Goal: Task Accomplishment & Management: Manage account settings

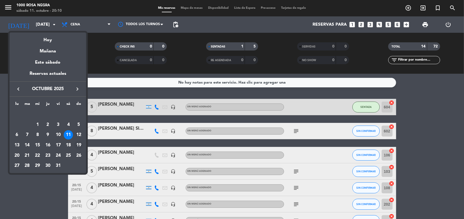
click at [77, 145] on div "19" at bounding box center [78, 145] width 9 height 9
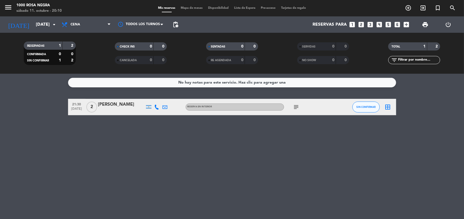
click at [294, 109] on icon "subject" at bounding box center [296, 107] width 7 height 7
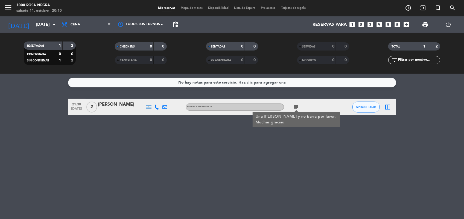
click at [279, 151] on div "No hay notas para este servicio. Haz clic para agregar una 21:30 [DATE] 2 [PERS…" at bounding box center [232, 146] width 464 height 145
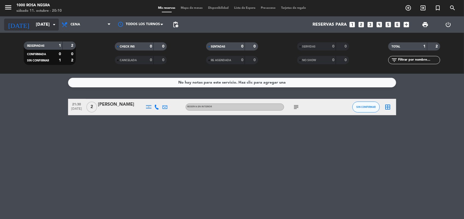
click at [45, 19] on input "[DATE]" at bounding box center [62, 24] width 58 height 11
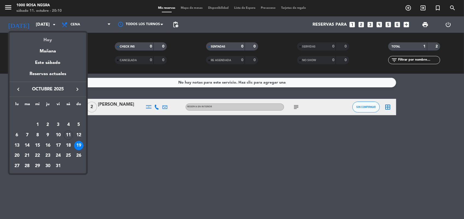
click at [46, 39] on div "Hoy" at bounding box center [48, 38] width 77 height 11
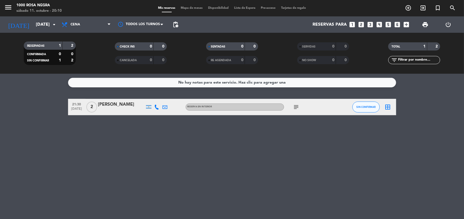
type input "[DATE]"
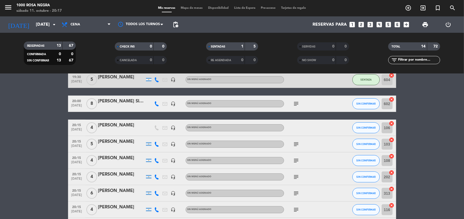
scroll to position [41, 0]
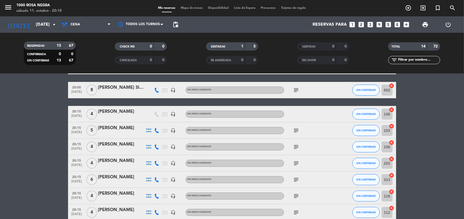
click at [430, 138] on bookings-row "19:30 [DATE] 5 [PERSON_NAME] headset_mic Sin menú asignado SENTADA 604 cancel 2…" at bounding box center [232, 184] width 464 height 253
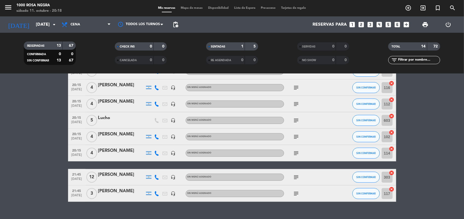
scroll to position [150, 0]
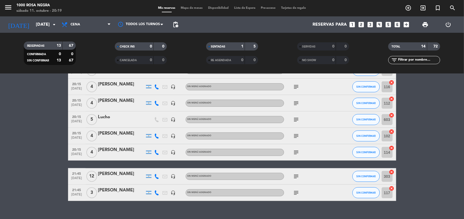
click at [300, 122] on span "subject" at bounding box center [296, 119] width 8 height 7
click at [298, 120] on icon "subject" at bounding box center [296, 119] width 7 height 7
click at [416, 112] on bookings-row "19:30 [DATE] 5 [PERSON_NAME] headset_mic Sin menú asignado SENTADA 604 cancel 2…" at bounding box center [232, 75] width 464 height 253
click at [297, 103] on icon "subject" at bounding box center [296, 103] width 7 height 7
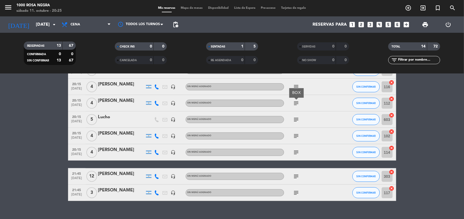
click at [297, 103] on icon "subject" at bounding box center [296, 103] width 7 height 7
click at [366, 100] on button "SIN CONFIRMAR" at bounding box center [365, 103] width 27 height 11
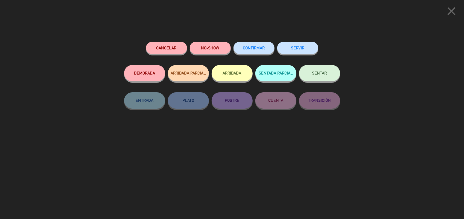
click at [317, 77] on button "SENTAR" at bounding box center [319, 73] width 41 height 16
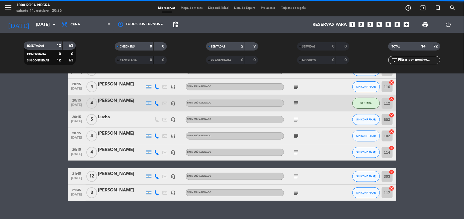
click at [427, 126] on bookings-row "19:30 [DATE] 5 [PERSON_NAME] headset_mic Sin menú asignado SENTADA 604 cancel 2…" at bounding box center [232, 75] width 464 height 253
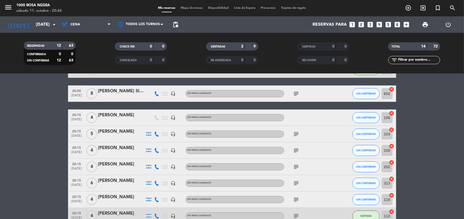
scroll to position [36, 0]
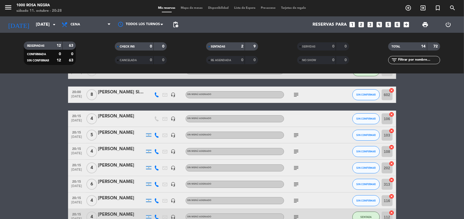
click at [424, 115] on bookings-row "19:30 [DATE] 5 [PERSON_NAME] headset_mic Sin menú asignado SENTADA 604 cancel 2…" at bounding box center [232, 189] width 464 height 253
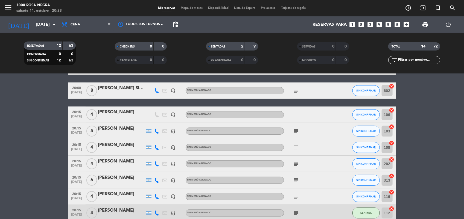
scroll to position [41, 0]
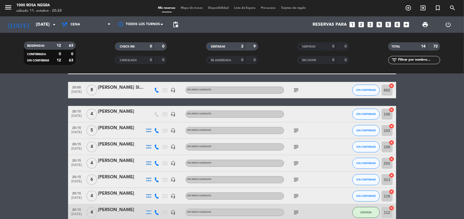
click at [423, 125] on bookings-row "19:30 [DATE] 5 [PERSON_NAME] headset_mic Sin menú asignado SENTADA 604 cancel 2…" at bounding box center [232, 184] width 464 height 253
click at [368, 133] on button "SIN CONFIRMAR" at bounding box center [365, 130] width 27 height 11
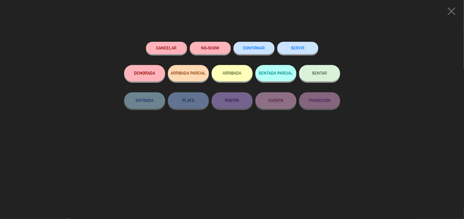
click at [316, 77] on button "SENTAR" at bounding box center [319, 73] width 41 height 16
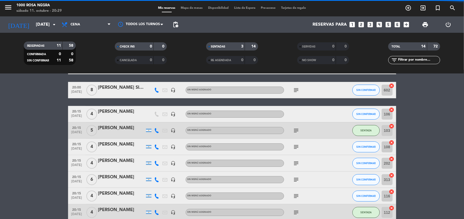
click at [416, 99] on bookings-row "19:30 [DATE] 5 [PERSON_NAME] headset_mic Sin menú asignado SENTADA 604 cancel 2…" at bounding box center [232, 184] width 464 height 253
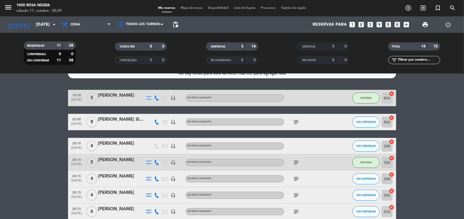
scroll to position [0, 0]
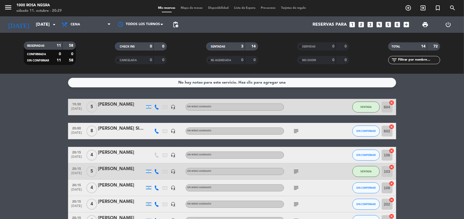
click at [292, 174] on span "subject" at bounding box center [296, 171] width 8 height 7
click at [297, 171] on icon "subject" at bounding box center [296, 171] width 7 height 7
click at [367, 127] on button "SIN CONFIRMAR" at bounding box center [365, 131] width 27 height 11
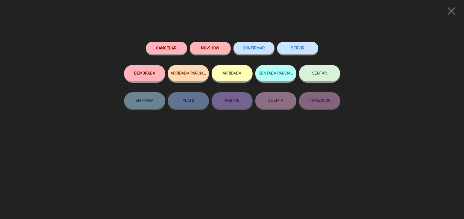
click at [326, 74] on span "SENTAR" at bounding box center [319, 73] width 15 height 5
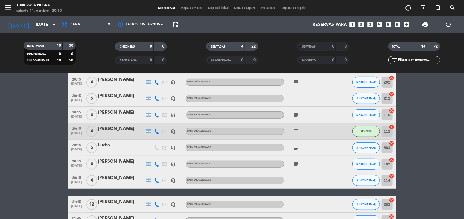
scroll to position [123, 0]
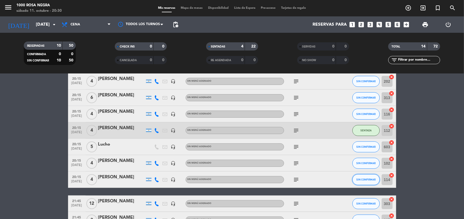
click at [366, 178] on span "SIN CONFIRMAR" at bounding box center [365, 179] width 19 height 3
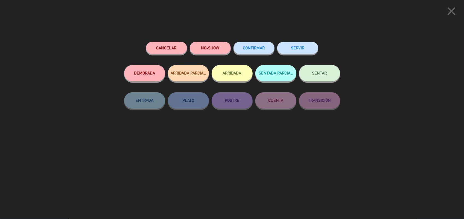
click at [319, 77] on button "SENTAR" at bounding box center [319, 73] width 41 height 16
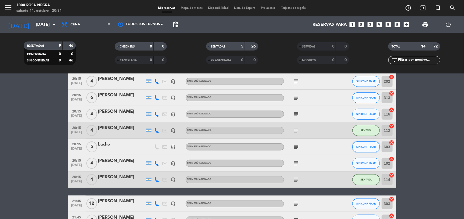
click at [366, 148] on button "SIN CONFIRMAR" at bounding box center [365, 147] width 27 height 11
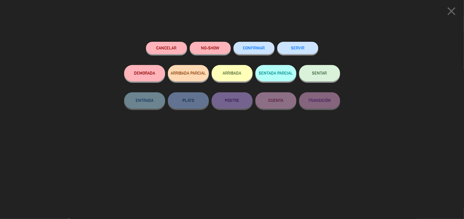
click at [325, 74] on span "SENTAR" at bounding box center [319, 73] width 15 height 5
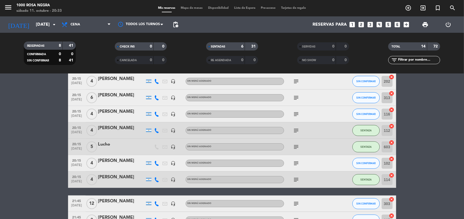
click at [381, 130] on div "112 cancel" at bounding box center [388, 130] width 16 height 16
click at [427, 122] on bookings-row "19:30 [DATE] 5 [PERSON_NAME] headset_mic Sin menú asignado SENTADA 604 cancel 2…" at bounding box center [232, 102] width 464 height 253
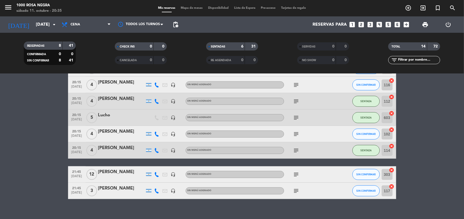
scroll to position [159, 0]
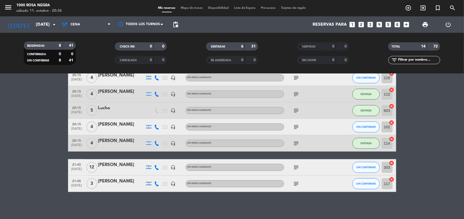
click at [448, 160] on bookings-row "19:30 [DATE] 5 [PERSON_NAME] headset_mic Sin menú asignado SENTADA 604 cancel 2…" at bounding box center [232, 66] width 464 height 253
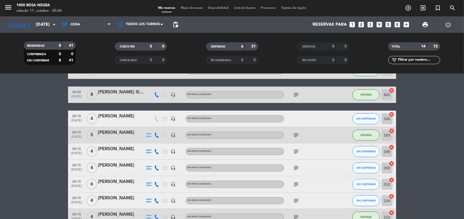
scroll to position [23, 0]
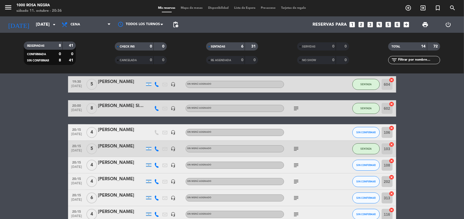
click at [445, 134] on bookings-row "19:30 [DATE] 5 [PERSON_NAME] headset_mic Sin menú asignado SENTADA 604 cancel 2…" at bounding box center [232, 202] width 464 height 253
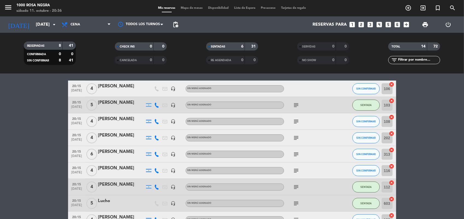
scroll to position [77, 0]
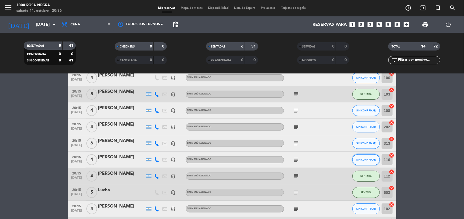
click at [369, 156] on button "SIN CONFIRMAR" at bounding box center [365, 159] width 27 height 11
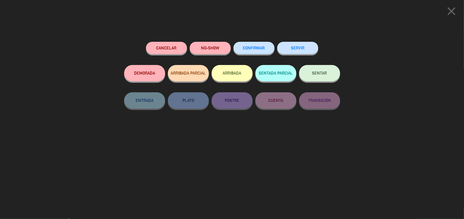
click at [324, 74] on span "SENTAR" at bounding box center [319, 73] width 15 height 5
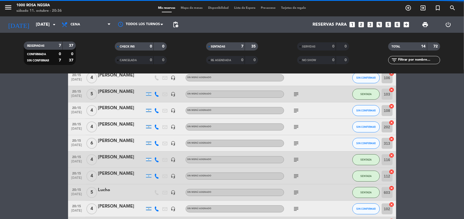
click at [417, 104] on bookings-row "19:30 [DATE] 5 [PERSON_NAME] headset_mic Sin menú asignado SENTADA 604 cancel 2…" at bounding box center [232, 148] width 464 height 253
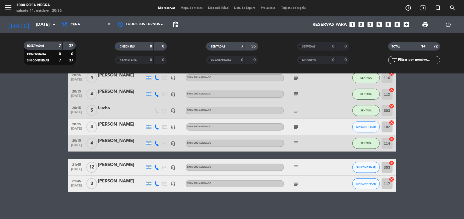
scroll to position [146, 0]
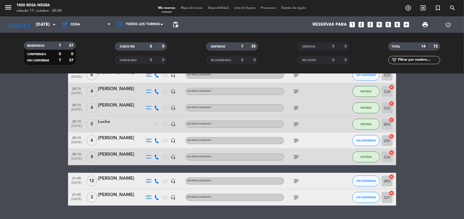
click at [428, 120] on bookings-row "19:30 [DATE] 5 [PERSON_NAME] headset_mic Sin menú asignado SENTADA 604 cancel 2…" at bounding box center [232, 79] width 464 height 253
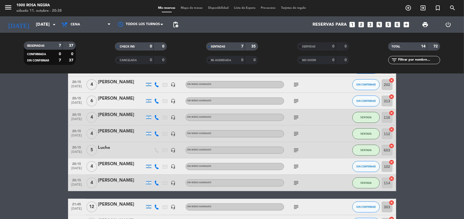
scroll to position [118, 0]
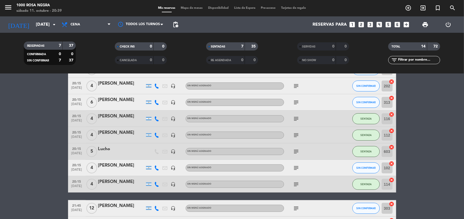
click at [435, 153] on bookings-row "19:30 [DATE] 5 [PERSON_NAME] headset_mic Sin menú asignado SENTADA 604 cancel 2…" at bounding box center [232, 107] width 464 height 253
click at [436, 164] on bookings-row "19:30 [DATE] 5 [PERSON_NAME] headset_mic Sin menú asignado SENTADA 604 cancel 2…" at bounding box center [232, 107] width 464 height 253
click at [427, 147] on bookings-row "19:30 [DATE] 5 [PERSON_NAME] headset_mic Sin menú asignado SENTADA 604 cancel 2…" at bounding box center [232, 107] width 464 height 253
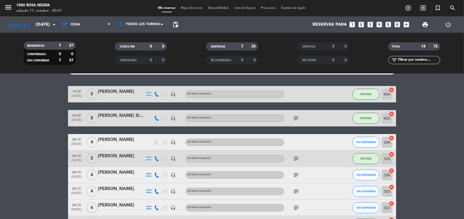
scroll to position [14, 0]
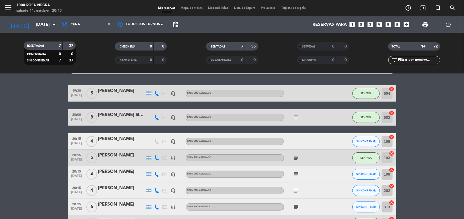
click at [294, 173] on icon "subject" at bounding box center [296, 174] width 7 height 7
click at [416, 197] on bookings-row "19:30 [DATE] 5 [PERSON_NAME] headset_mic Sin menú asignado SENTADA 604 cancel 2…" at bounding box center [232, 211] width 464 height 253
click at [367, 174] on span "SIN CONFIRMAR" at bounding box center [365, 174] width 19 height 3
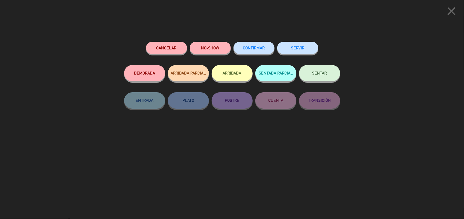
click at [331, 69] on button "SENTAR" at bounding box center [319, 73] width 41 height 16
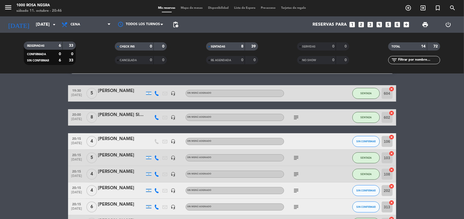
click at [420, 60] on input "text" at bounding box center [419, 60] width 42 height 6
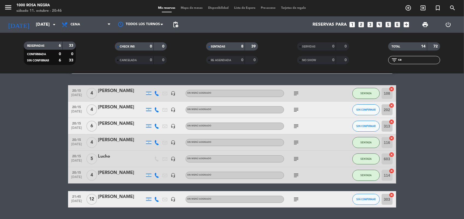
scroll to position [0, 0]
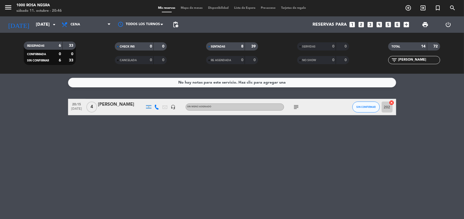
click at [378, 156] on div "No hay notas para este servicio. Haz clic para agregar una 20:15 [DATE] 4 [PERS…" at bounding box center [232, 146] width 464 height 145
click at [368, 104] on button "SIN CONFIRMAR" at bounding box center [365, 107] width 27 height 11
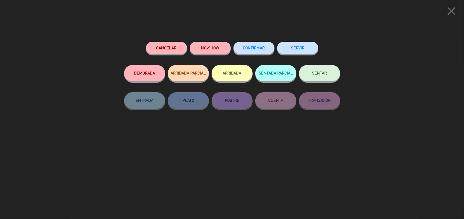
click at [330, 71] on button "SENTAR" at bounding box center [319, 73] width 41 height 16
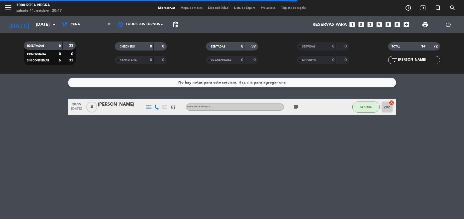
click at [408, 61] on input "[PERSON_NAME]" at bounding box center [419, 60] width 42 height 6
type input "c"
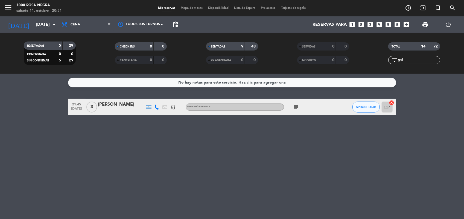
click at [201, 168] on div "No hay notas para este servicio. Haz clic para agregar una 21:45 [DATE] 3 [PERS…" at bounding box center [232, 146] width 464 height 145
click at [416, 62] on input "gui" at bounding box center [419, 60] width 42 height 6
type input "g"
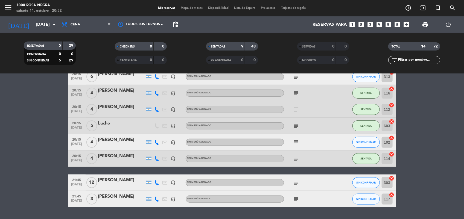
scroll to position [159, 0]
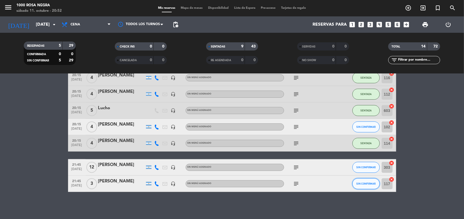
click at [367, 182] on span "SIN CONFIRMAR" at bounding box center [365, 183] width 19 height 3
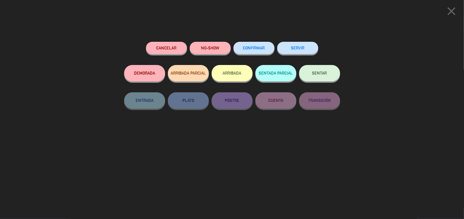
click at [325, 70] on button "SENTAR" at bounding box center [319, 73] width 41 height 16
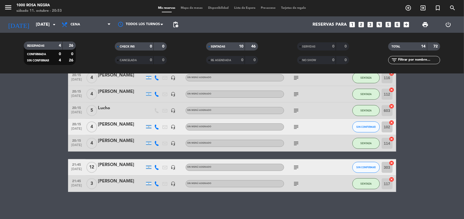
click at [436, 139] on bookings-row "19:30 [DATE] 5 [PERSON_NAME] headset_mic Sin menú asignado SENTADA 604 cancel 2…" at bounding box center [232, 66] width 464 height 253
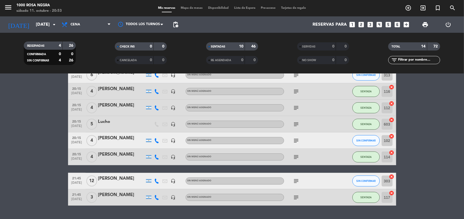
click at [298, 138] on icon "subject" at bounding box center [296, 141] width 7 height 7
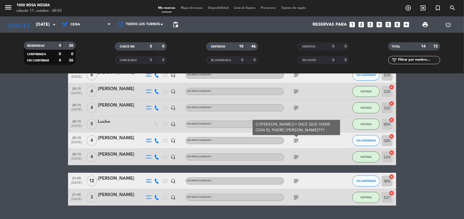
click at [295, 139] on icon "subject" at bounding box center [296, 141] width 7 height 7
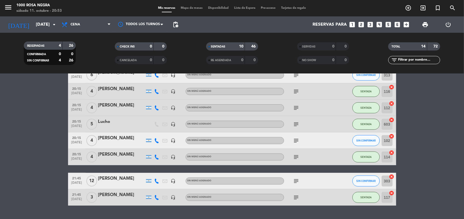
click at [411, 95] on bookings-row "19:30 [DATE] 5 [PERSON_NAME] headset_mic Sin menú asignado SENTADA 604 cancel 2…" at bounding box center [232, 79] width 464 height 253
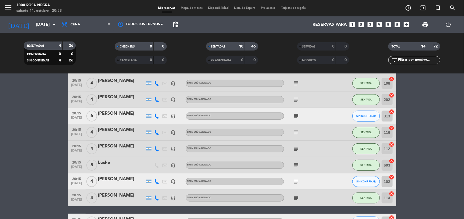
scroll to position [91, 0]
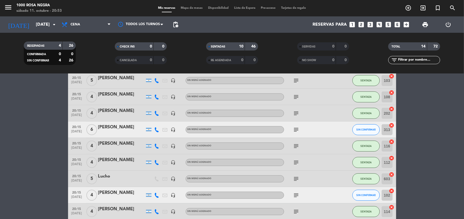
click at [296, 129] on icon "subject" at bounding box center [296, 130] width 7 height 7
click at [413, 103] on bookings-row "19:30 [DATE] 5 [PERSON_NAME] headset_mic Sin menú asignado SENTADA 604 cancel 2…" at bounding box center [232, 134] width 464 height 253
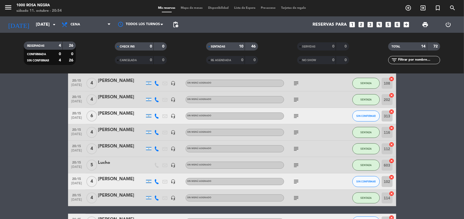
scroll to position [159, 0]
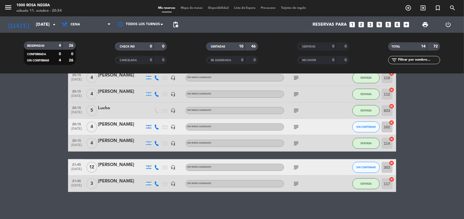
click at [294, 167] on icon "subject" at bounding box center [296, 167] width 7 height 7
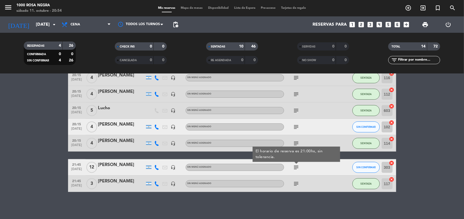
click at [294, 167] on icon "subject" at bounding box center [296, 167] width 7 height 7
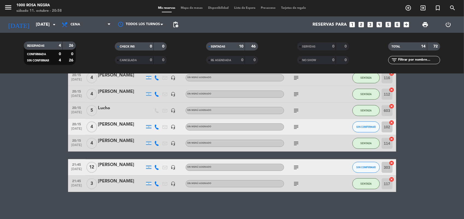
click at [423, 127] on bookings-row "19:30 [DATE] 5 [PERSON_NAME] headset_mic Sin menú asignado SENTADA 604 cancel 2…" at bounding box center [232, 66] width 464 height 253
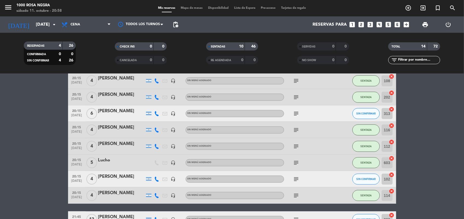
scroll to position [132, 0]
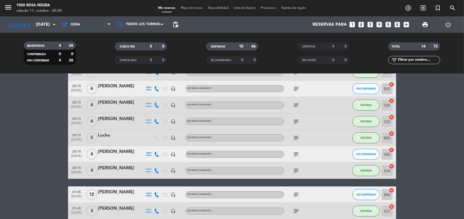
click at [423, 127] on bookings-row "19:30 [DATE] 5 [PERSON_NAME] headset_mic Sin menú asignado SENTADA 604 cancel 2…" at bounding box center [232, 93] width 464 height 253
click at [298, 155] on icon "subject" at bounding box center [296, 154] width 7 height 7
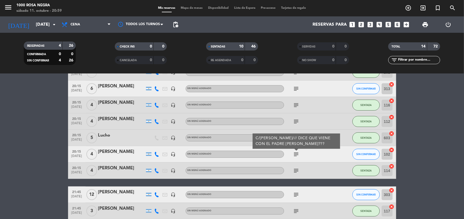
click at [426, 124] on bookings-row "19:30 [DATE] 5 [PERSON_NAME] headset_mic Sin menú asignado SENTADA 604 cancel 2…" at bounding box center [232, 93] width 464 height 253
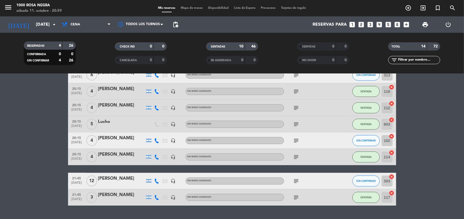
scroll to position [159, 0]
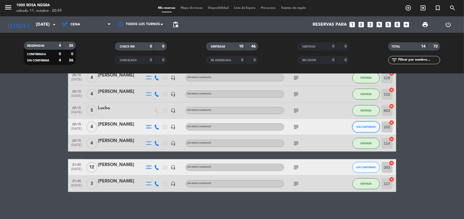
click at [368, 126] on span "SIN CONFIRMAR" at bounding box center [365, 126] width 19 height 3
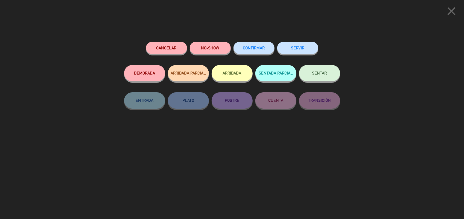
click at [326, 76] on button "SENTAR" at bounding box center [319, 73] width 41 height 16
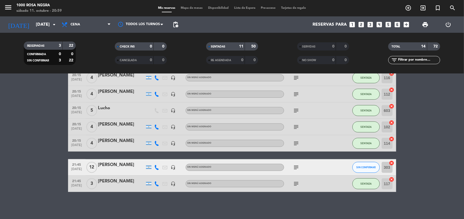
click at [405, 118] on bookings-row "19:30 [DATE] 5 [PERSON_NAME] headset_mic Sin menú asignado SENTADA 604 cancel 2…" at bounding box center [232, 66] width 464 height 253
click at [297, 168] on icon "subject" at bounding box center [296, 167] width 7 height 7
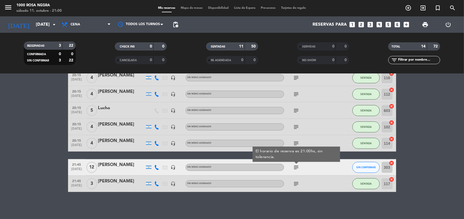
click at [297, 168] on icon "subject" at bounding box center [296, 167] width 7 height 7
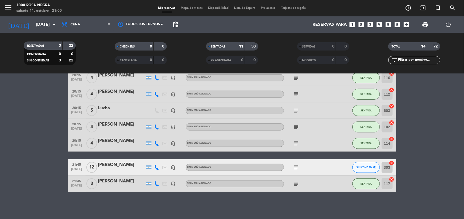
scroll to position [147, 0]
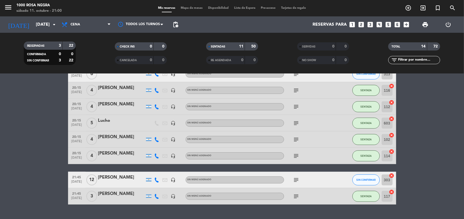
click at [296, 140] on icon "subject" at bounding box center [296, 139] width 7 height 7
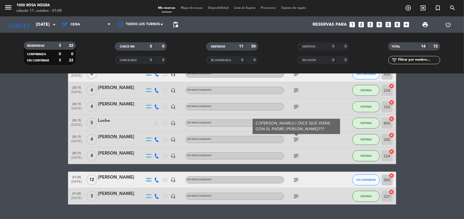
click at [409, 138] on bookings-row "19:30 [DATE] 5 [PERSON_NAME] headset_mic Sin menú asignado SENTADA 604 cancel 2…" at bounding box center [232, 78] width 464 height 253
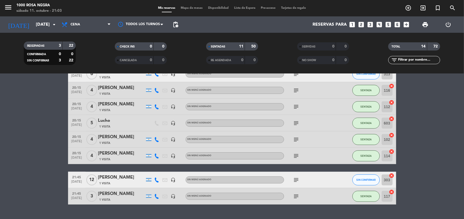
click at [405, 153] on bookings-row "19:30 [DATE] 5 [PERSON_NAME] 1 Visita headset_mic Sin menú asignado SENTADA 604…" at bounding box center [232, 78] width 464 height 253
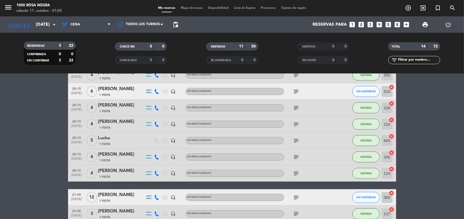
scroll to position [159, 0]
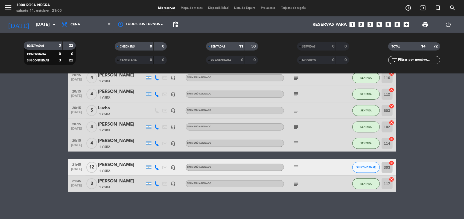
click at [418, 147] on bookings-row "19:30 [DATE] 5 [PERSON_NAME] 1 Visita headset_mic Sin menú asignado SENTADA 604…" at bounding box center [232, 66] width 464 height 253
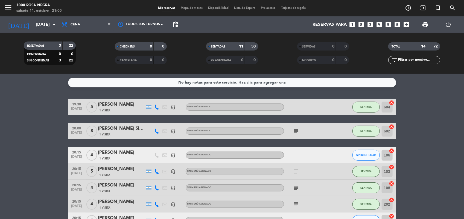
scroll to position [14, 0]
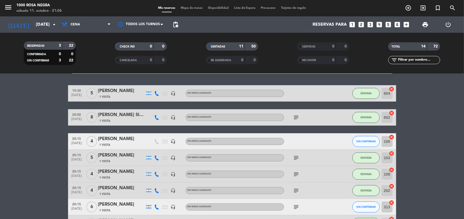
click at [405, 108] on bookings-row "19:30 [DATE] 5 [PERSON_NAME] 1 Visita headset_mic Sin menú asignado SENTADA 604…" at bounding box center [232, 211] width 464 height 253
click at [409, 137] on bookings-row "19:30 [DATE] 5 [PERSON_NAME] 1 Visita headset_mic Sin menú asignado SENTADA 604…" at bounding box center [232, 211] width 464 height 253
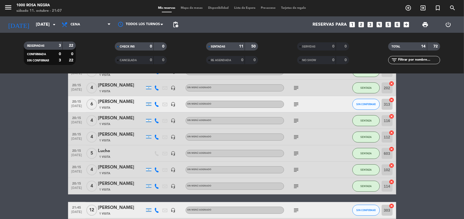
scroll to position [159, 0]
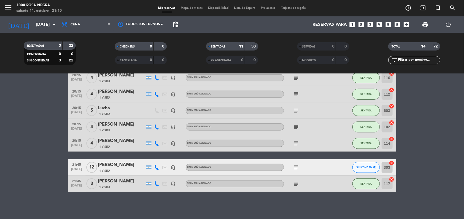
click at [441, 145] on bookings-row "19:30 [DATE] 5 [PERSON_NAME] 1 Visita headset_mic Sin menú asignado SENTADA 604…" at bounding box center [232, 66] width 464 height 253
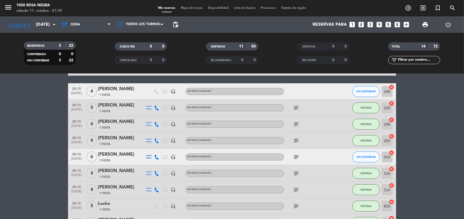
scroll to position [50, 0]
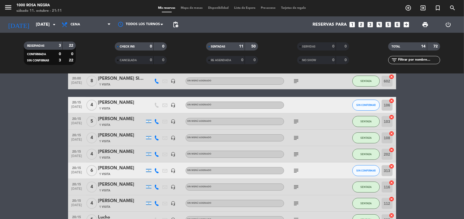
click at [440, 130] on bookings-row "19:30 [DATE] 5 [PERSON_NAME] 1 Visita headset_mic Sin menú asignado SENTADA 604…" at bounding box center [232, 175] width 464 height 253
click at [445, 127] on bookings-row "19:30 [DATE] 5 [PERSON_NAME] 1 Visita headset_mic Sin menú asignado SENTADA 604…" at bounding box center [232, 175] width 464 height 253
click at [436, 117] on bookings-row "19:30 [DATE] 5 [PERSON_NAME] 1 Visita headset_mic Sin menú asignado SENTADA 604…" at bounding box center [232, 175] width 464 height 253
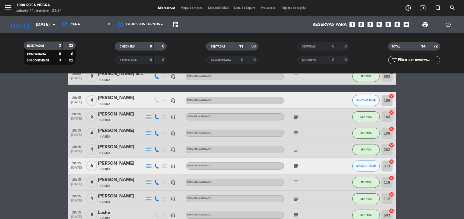
scroll to position [68, 0]
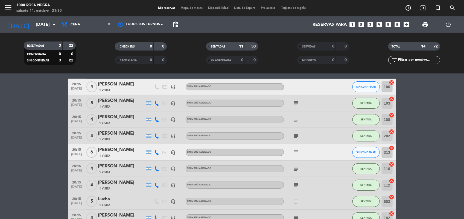
click at [295, 156] on div "subject" at bounding box center [308, 152] width 49 height 16
click at [295, 154] on icon "subject" at bounding box center [296, 152] width 7 height 7
click at [445, 163] on bookings-row "19:30 [DATE] 5 [PERSON_NAME] 1 Visita headset_mic Sin menú asignado SENTADA 604…" at bounding box center [232, 157] width 464 height 253
click at [296, 150] on icon "subject" at bounding box center [296, 152] width 7 height 7
click at [118, 150] on div "[PERSON_NAME]" at bounding box center [121, 150] width 46 height 7
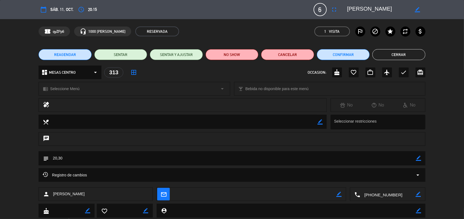
click at [125, 174] on div "Registro de cambios arrow_drop_down" at bounding box center [232, 175] width 378 height 7
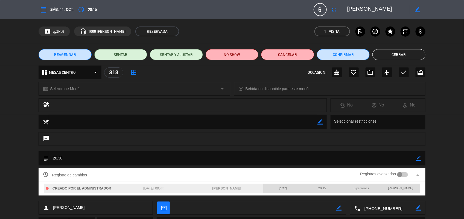
click at [125, 174] on div "Registro de cambios Registros avanzados arrow_drop_up" at bounding box center [232, 175] width 378 height 8
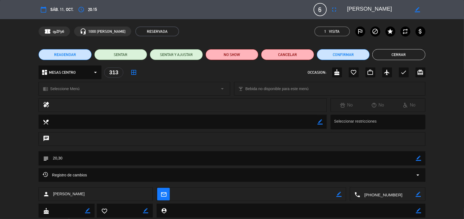
click at [389, 54] on button "Cerrar" at bounding box center [398, 54] width 53 height 11
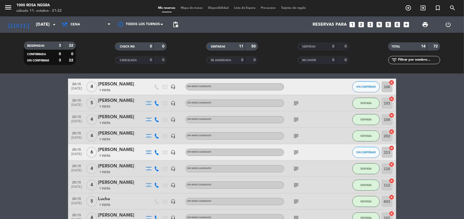
click at [295, 151] on icon "subject" at bounding box center [296, 152] width 7 height 7
click at [442, 140] on bookings-row "19:30 [DATE] 5 [PERSON_NAME] 1 Visita headset_mic Sin menú asignado SENTADA 604…" at bounding box center [232, 157] width 464 height 253
click at [358, 152] on span "SIN CONFIRMAR" at bounding box center [365, 152] width 19 height 3
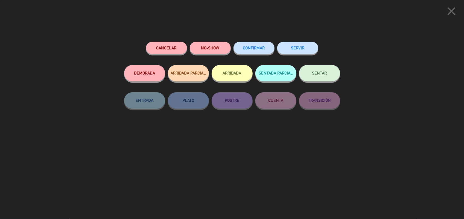
click at [326, 74] on span "SENTAR" at bounding box center [319, 73] width 15 height 5
